Goal: Task Accomplishment & Management: Use online tool/utility

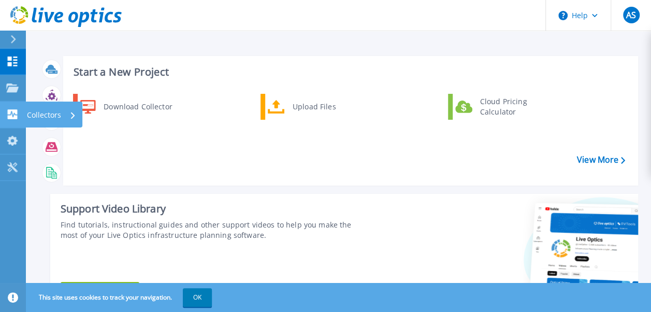
click at [62, 121] on div "Collectors" at bounding box center [51, 114] width 49 height 27
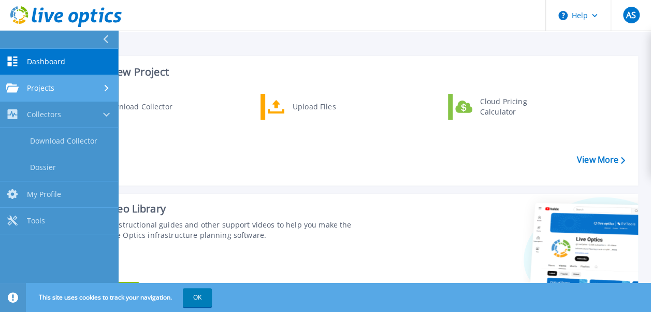
click at [48, 89] on span "Projects" at bounding box center [40, 87] width 27 height 9
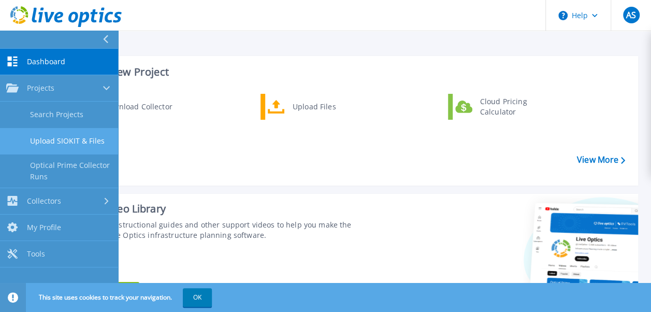
click at [58, 143] on link "Upload SIOKIT & Files" at bounding box center [59, 141] width 118 height 26
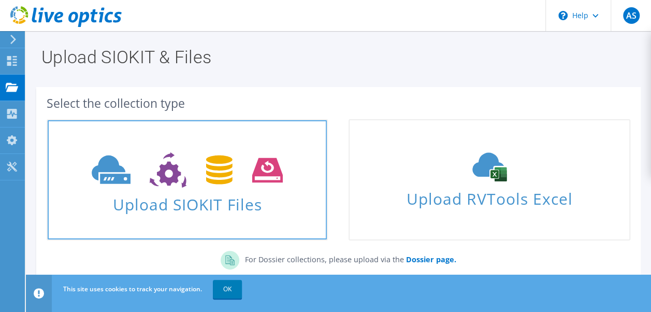
click at [111, 161] on use at bounding box center [187, 170] width 191 height 36
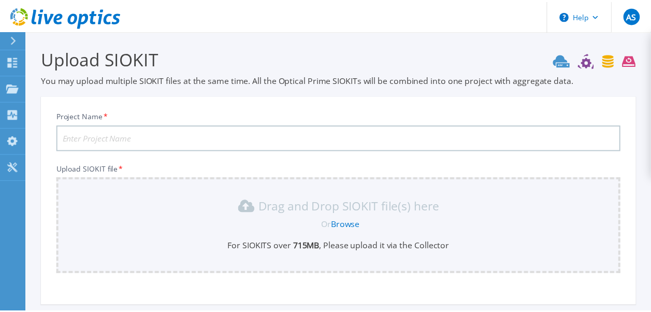
scroll to position [100, 0]
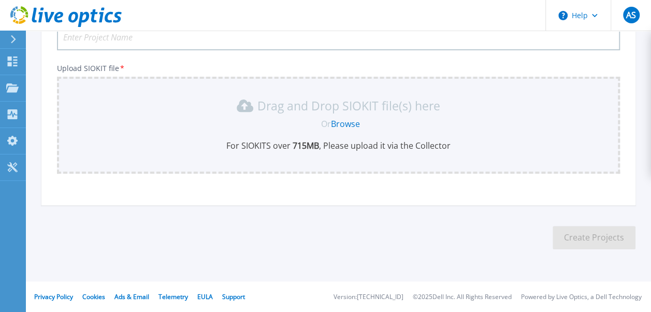
click at [344, 124] on link "Browse" at bounding box center [345, 123] width 29 height 11
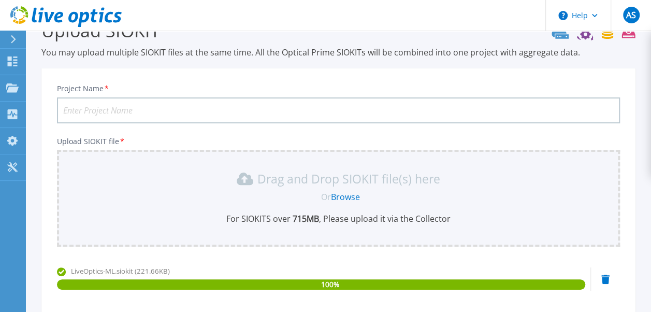
scroll to position [0, 0]
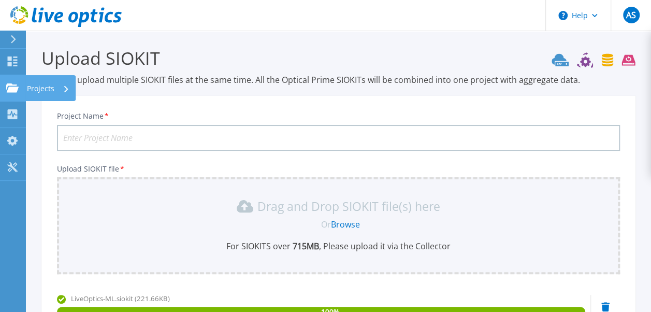
click at [64, 89] on icon at bounding box center [66, 88] width 4 height 7
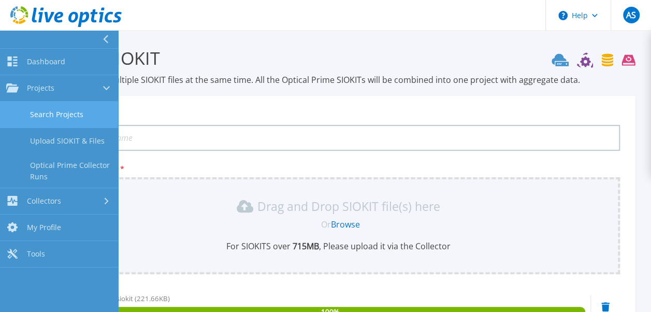
click at [53, 121] on link "Search Projects" at bounding box center [59, 114] width 118 height 26
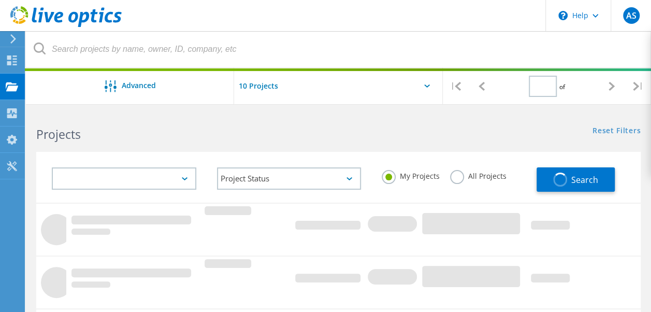
type input "1"
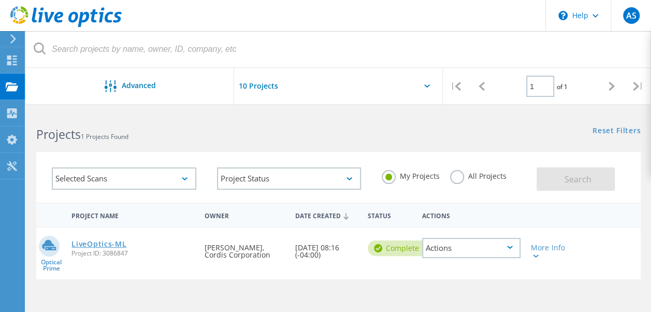
click at [100, 243] on link "LiveOptics-ML" at bounding box center [98, 243] width 55 height 7
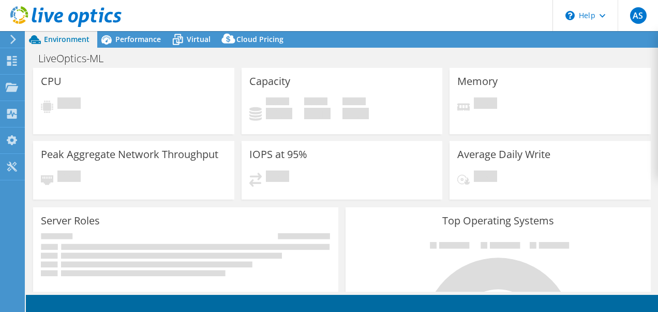
select select "USD"
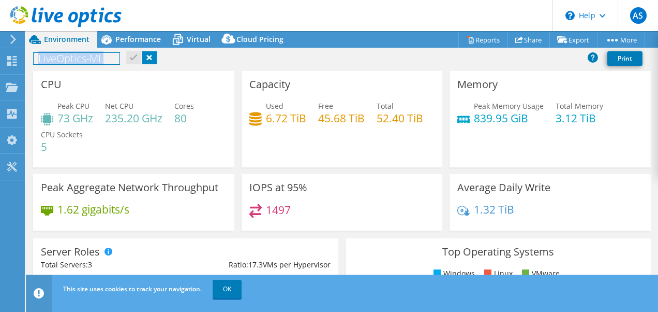
drag, startPoint x: 108, startPoint y: 58, endPoint x: 32, endPoint y: 58, distance: 76.1
click at [32, 58] on div "LiveOptics-ML Print" at bounding box center [342, 58] width 633 height 19
copy h1 "LiveOptics-ML"
click at [473, 35] on link "Reports" at bounding box center [484, 40] width 50 height 16
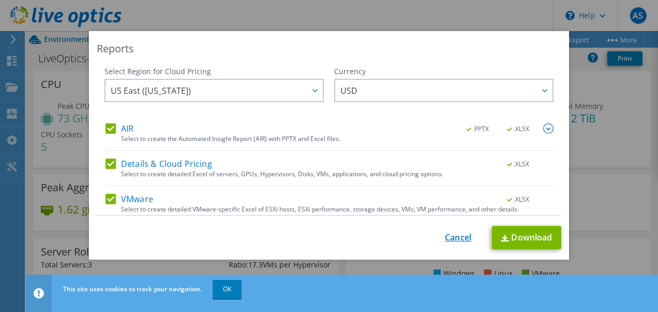
click at [454, 238] on link "Cancel" at bounding box center [458, 237] width 26 height 10
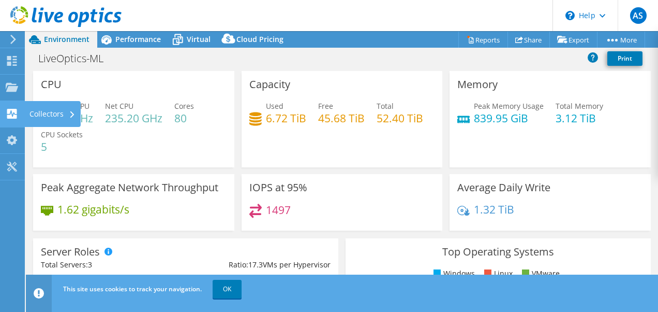
click at [53, 114] on div "Collectors" at bounding box center [52, 114] width 56 height 26
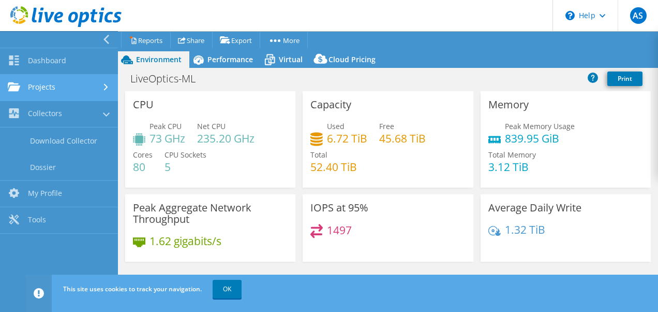
click at [49, 84] on link "Projects" at bounding box center [59, 88] width 118 height 26
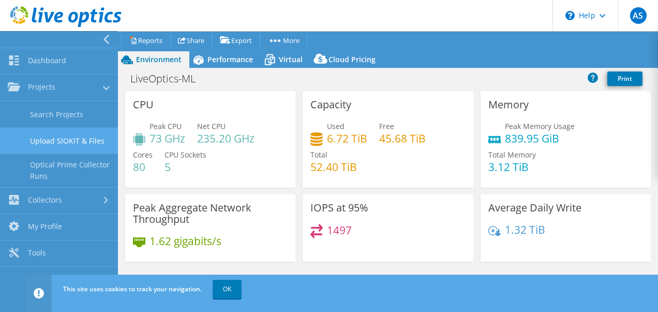
click at [48, 139] on link "Upload SIOKIT & Files" at bounding box center [59, 140] width 118 height 26
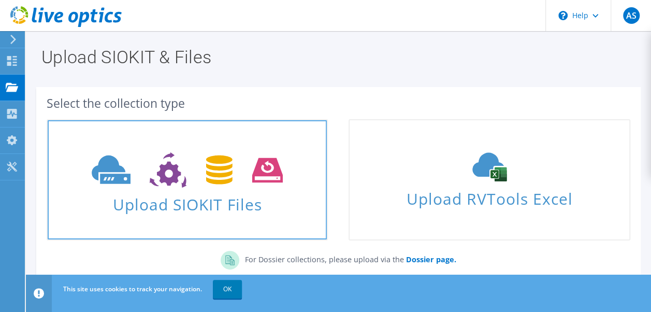
click at [157, 191] on span "Upload SIOKIT Files" at bounding box center [187, 201] width 279 height 22
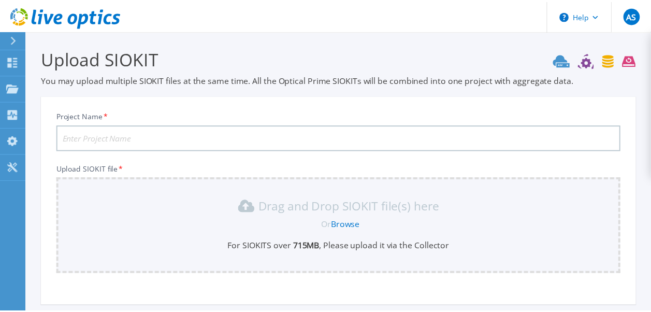
scroll to position [100, 0]
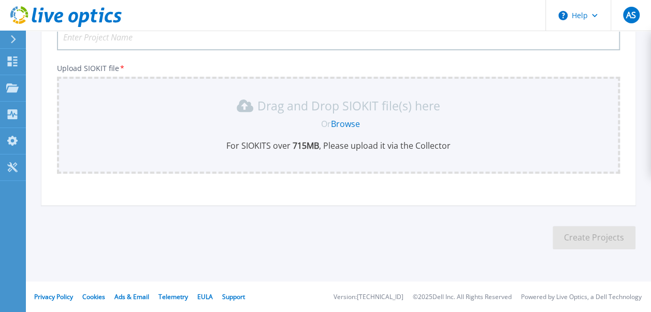
click at [105, 39] on input "Project Name *" at bounding box center [338, 37] width 563 height 26
paste input "LiveOptics-ML"
type input "LiveOptics-ML"
click at [341, 125] on link "Browse" at bounding box center [345, 123] width 29 height 11
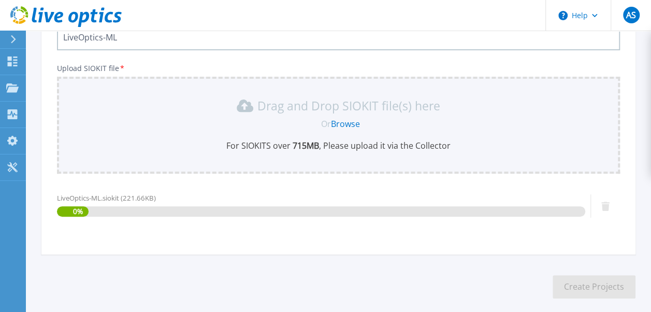
scroll to position [150, 0]
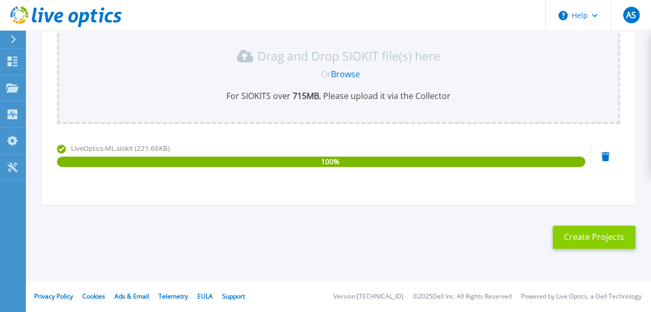
click at [591, 237] on button "Create Projects" at bounding box center [593, 236] width 83 height 23
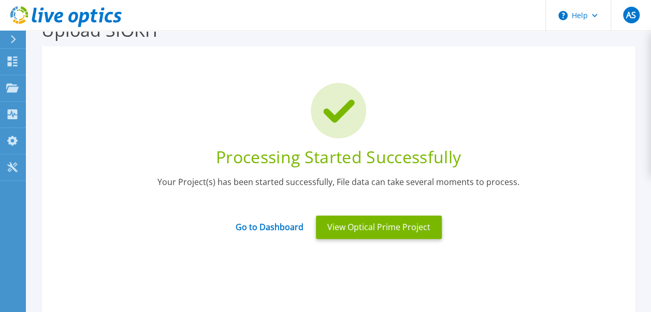
scroll to position [14, 0]
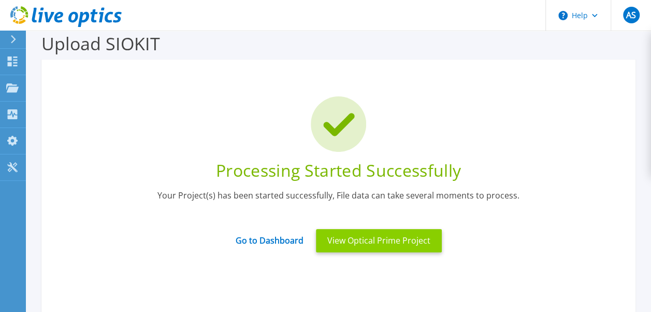
click at [370, 242] on button "View Optical Prime Project" at bounding box center [379, 240] width 126 height 23
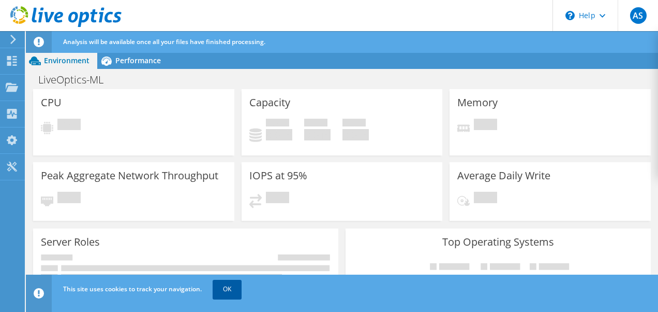
click at [227, 289] on link "OK" at bounding box center [227, 289] width 29 height 19
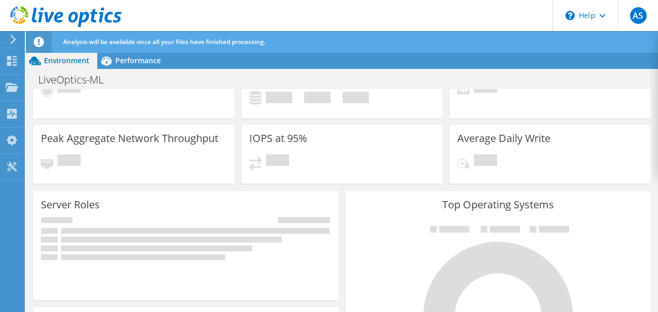
scroll to position [50, 0]
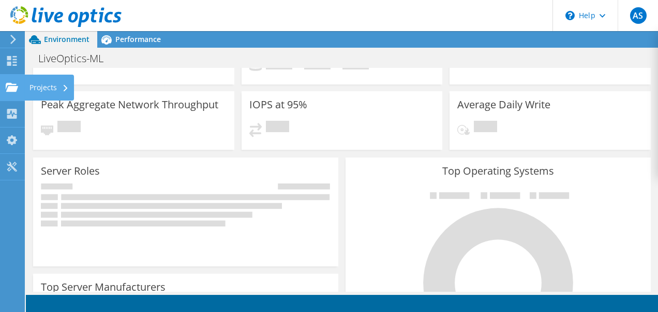
click at [50, 83] on div "Projects" at bounding box center [49, 88] width 50 height 26
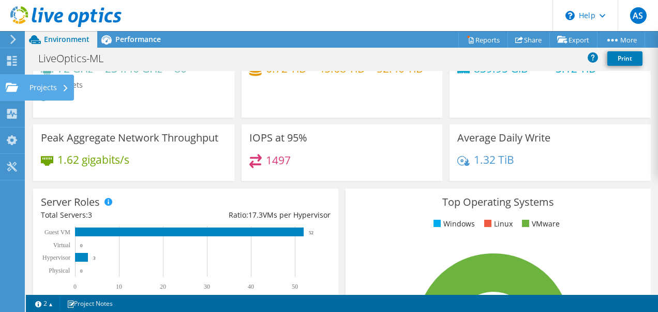
click at [46, 95] on div "Projects" at bounding box center [49, 88] width 50 height 26
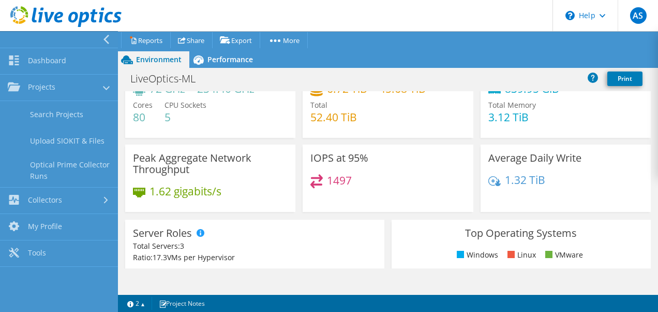
scroll to position [0, 0]
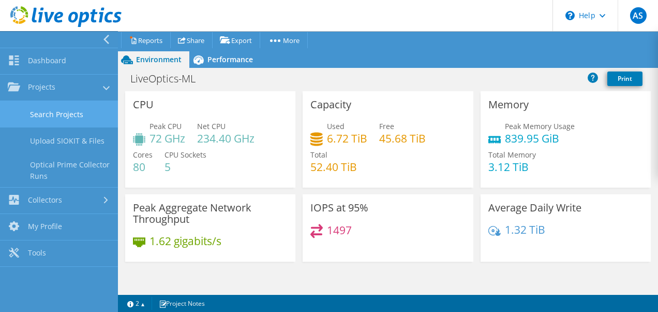
click at [77, 116] on link "Search Projects" at bounding box center [59, 114] width 118 height 26
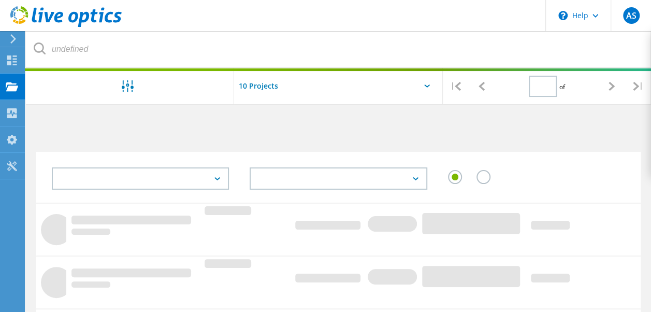
type input "1"
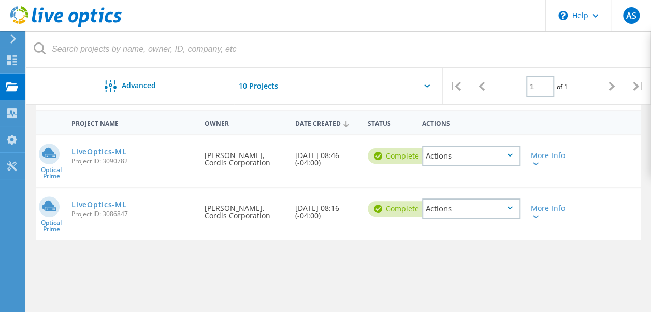
scroll to position [93, 0]
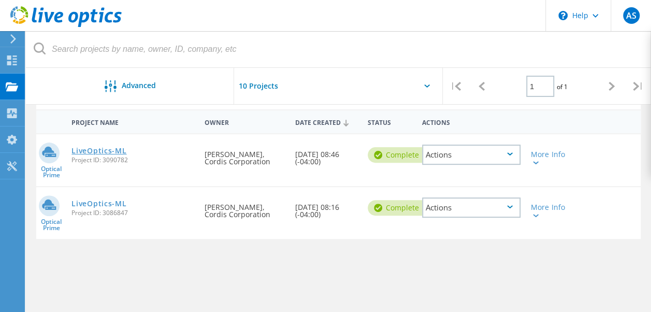
click at [112, 150] on link "LiveOptics-ML" at bounding box center [98, 150] width 55 height 7
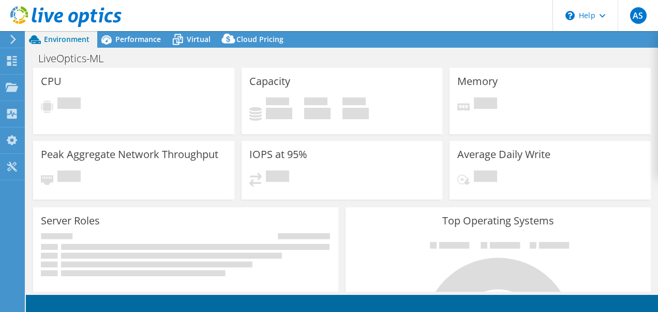
select select "USD"
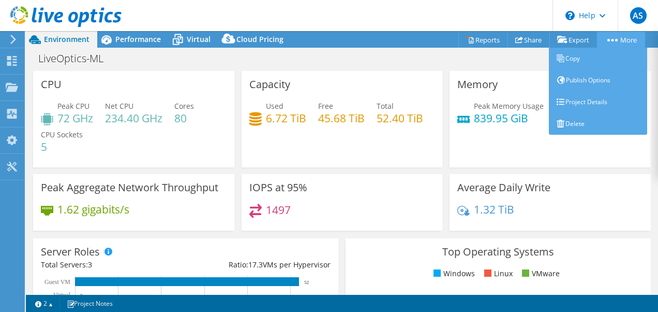
click at [608, 39] on circle at bounding box center [609, 40] width 3 height 3
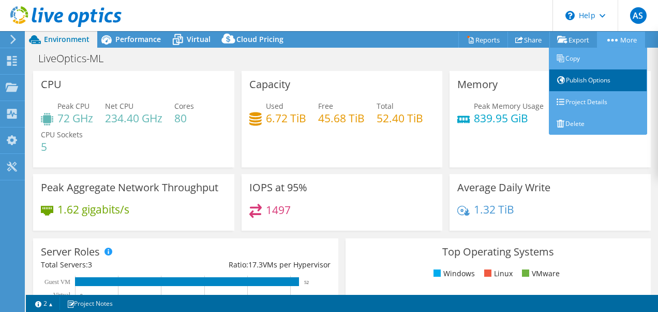
click at [589, 77] on link "Publish Options" at bounding box center [598, 80] width 98 height 22
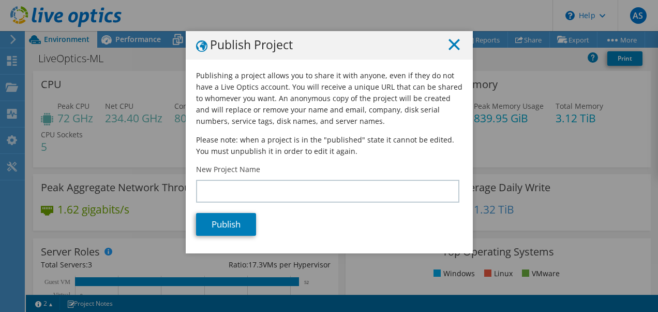
click at [450, 40] on icon at bounding box center [454, 44] width 11 height 11
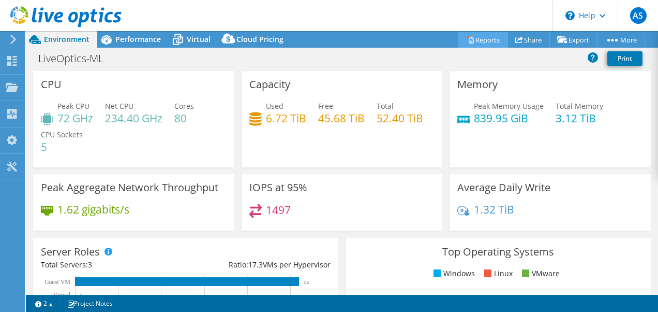
click at [469, 40] on icon at bounding box center [471, 40] width 5 height 6
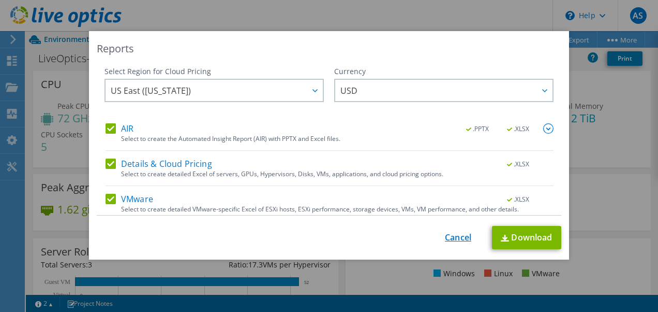
click at [458, 238] on link "Cancel" at bounding box center [458, 237] width 26 height 10
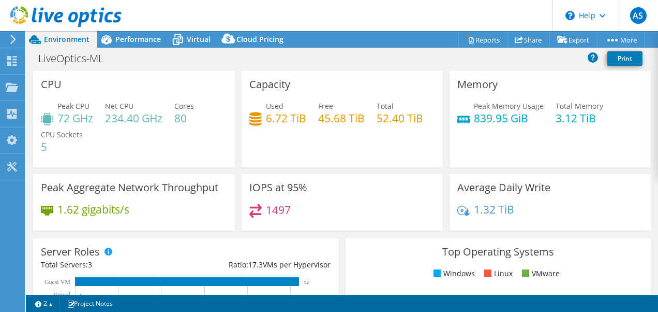
click at [40, 13] on use at bounding box center [65, 16] width 111 height 21
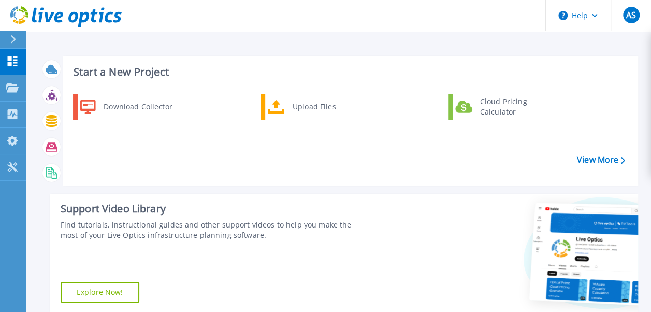
click at [16, 35] on icon at bounding box center [13, 39] width 6 height 8
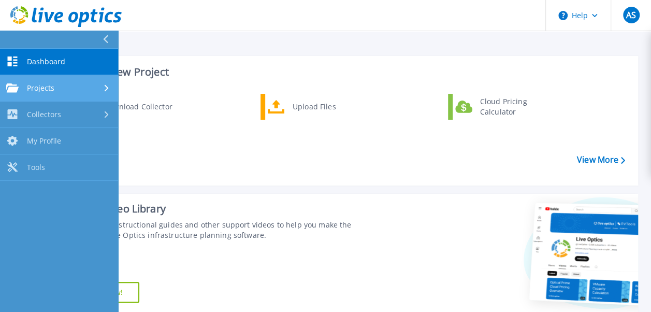
click at [27, 81] on link "Projects Projects" at bounding box center [59, 88] width 118 height 26
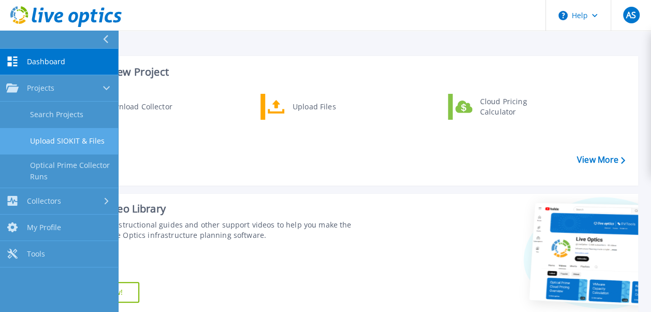
click at [48, 135] on link "Upload SIOKIT & Files" at bounding box center [59, 141] width 118 height 26
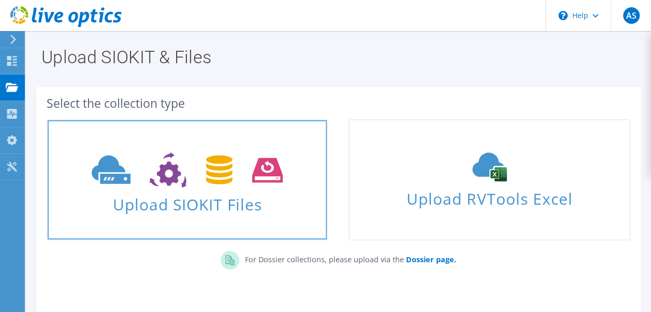
click at [149, 187] on icon at bounding box center [187, 170] width 191 height 36
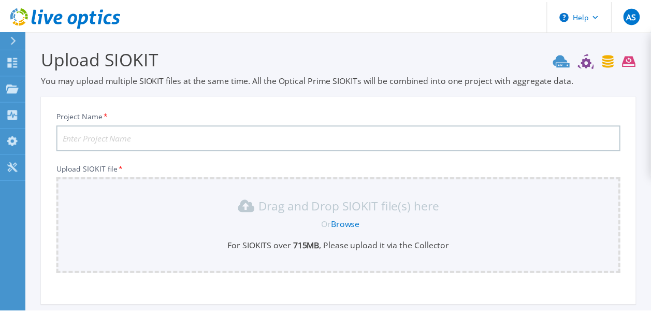
scroll to position [100, 0]
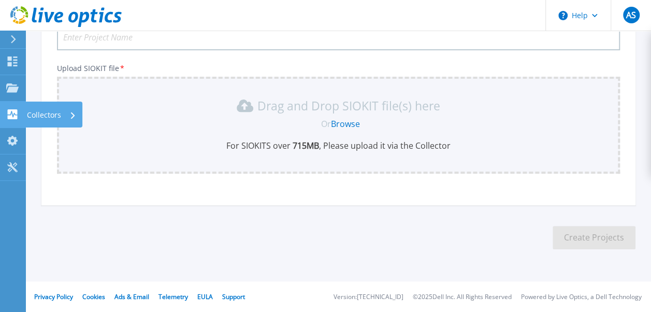
click at [10, 113] on icon at bounding box center [12, 114] width 12 height 10
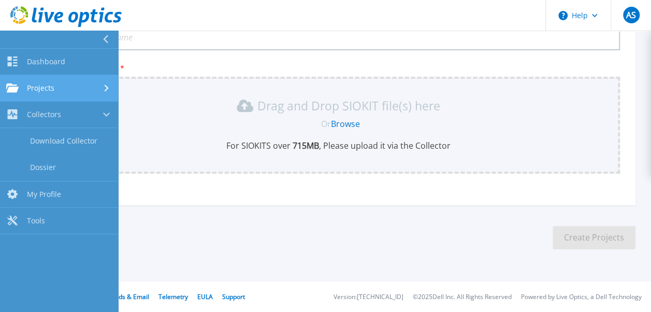
click at [43, 84] on span "Projects" at bounding box center [40, 87] width 27 height 9
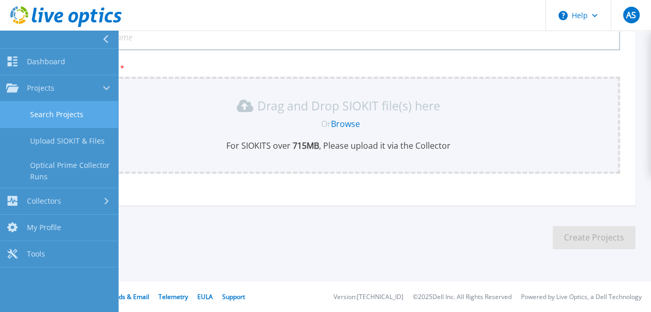
click at [54, 118] on link "Search Projects" at bounding box center [59, 114] width 118 height 26
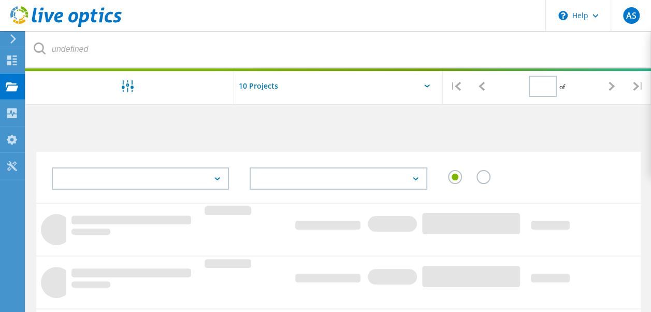
type input "1"
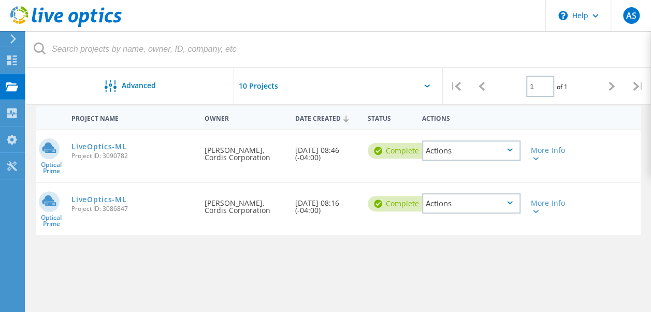
scroll to position [98, 0]
click at [538, 156] on div "More Info" at bounding box center [550, 153] width 38 height 14
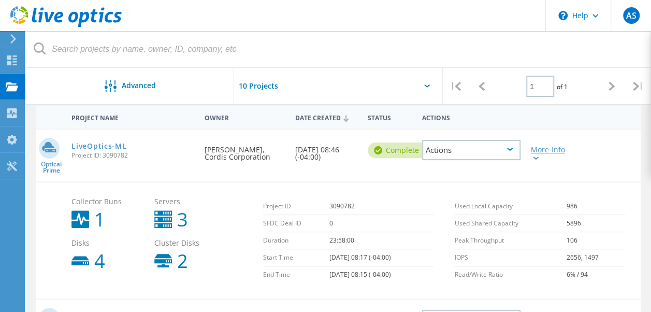
click at [537, 155] on div at bounding box center [535, 157] width 8 height 6
